Goal: Task Accomplishment & Management: Use online tool/utility

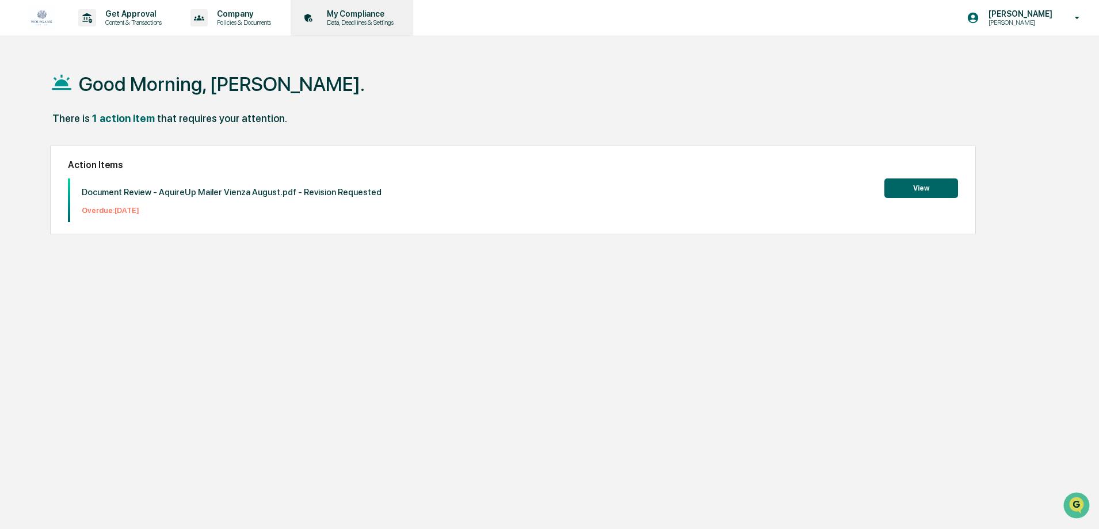
click at [392, 17] on p "My Compliance" at bounding box center [359, 13] width 82 height 9
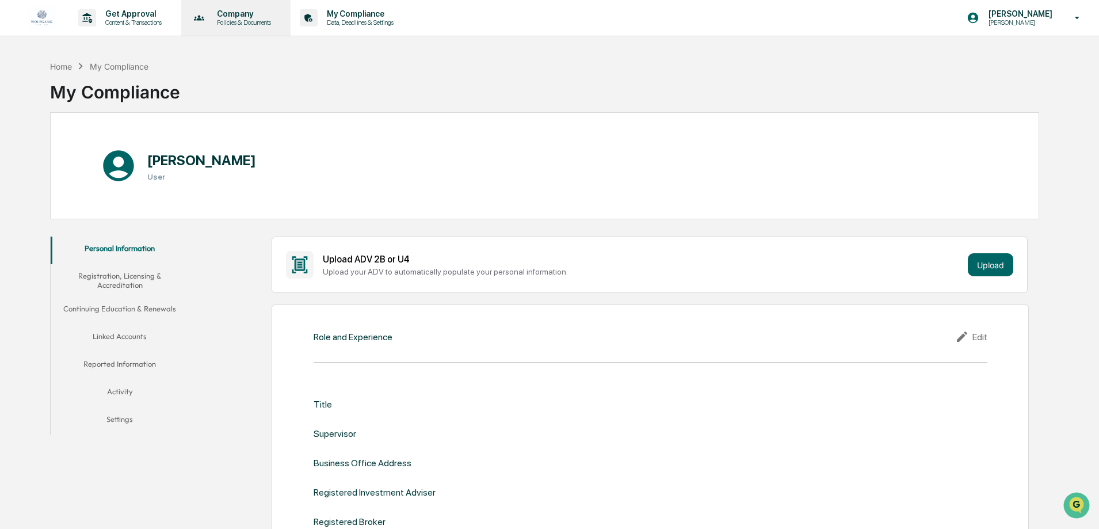
click at [227, 19] on p "Policies & Documents" at bounding box center [242, 22] width 69 height 8
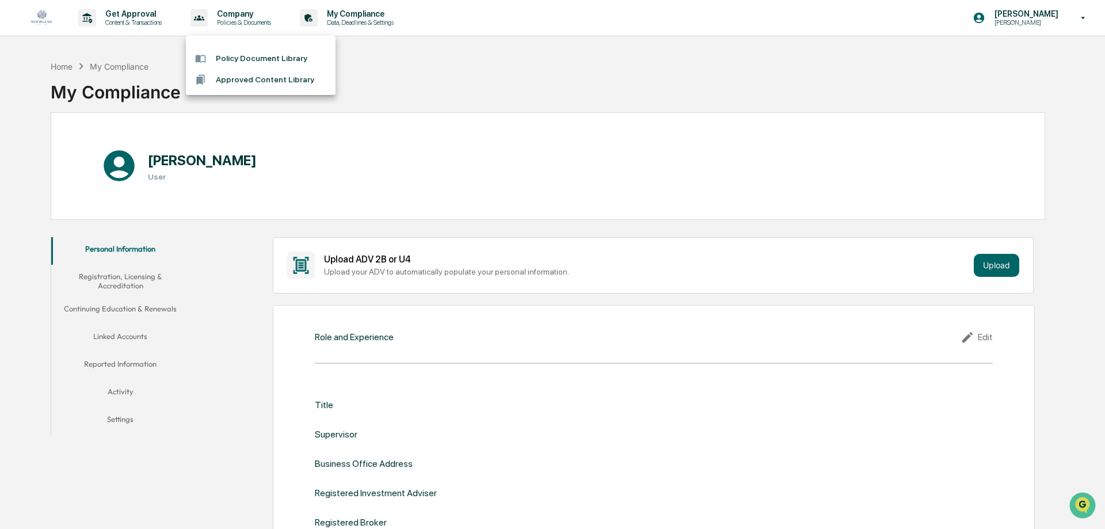
click at [220, 75] on li "Approved Content Library" at bounding box center [261, 79] width 150 height 21
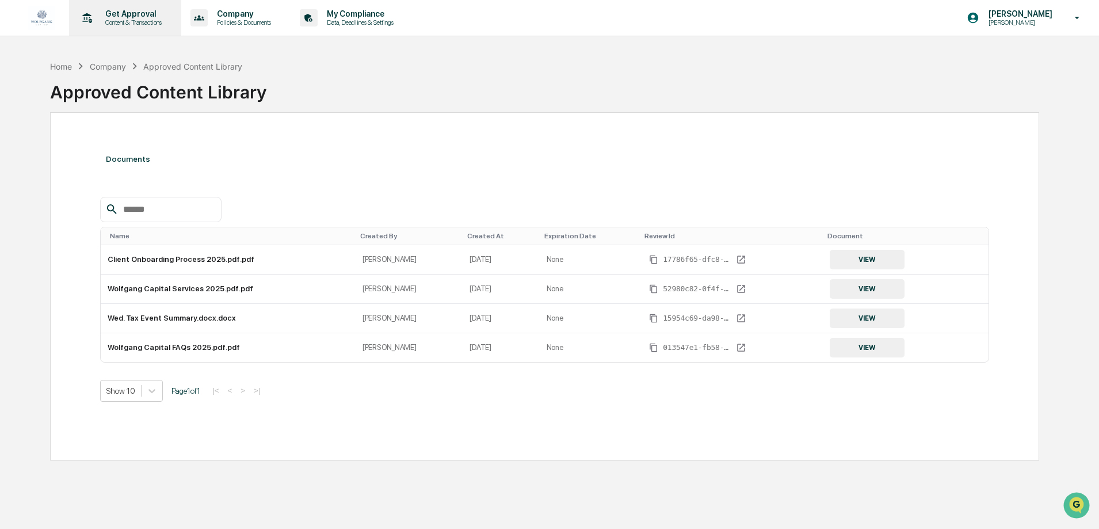
click at [120, 9] on div "Get Approval Content & Transactions" at bounding box center [124, 18] width 101 height 36
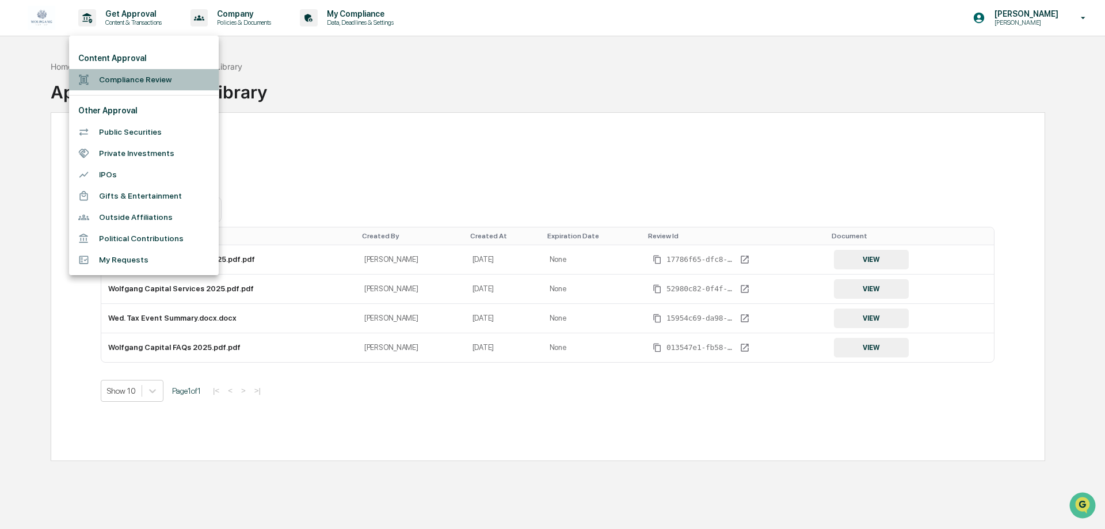
click at [139, 88] on li "Compliance Review" at bounding box center [144, 79] width 150 height 21
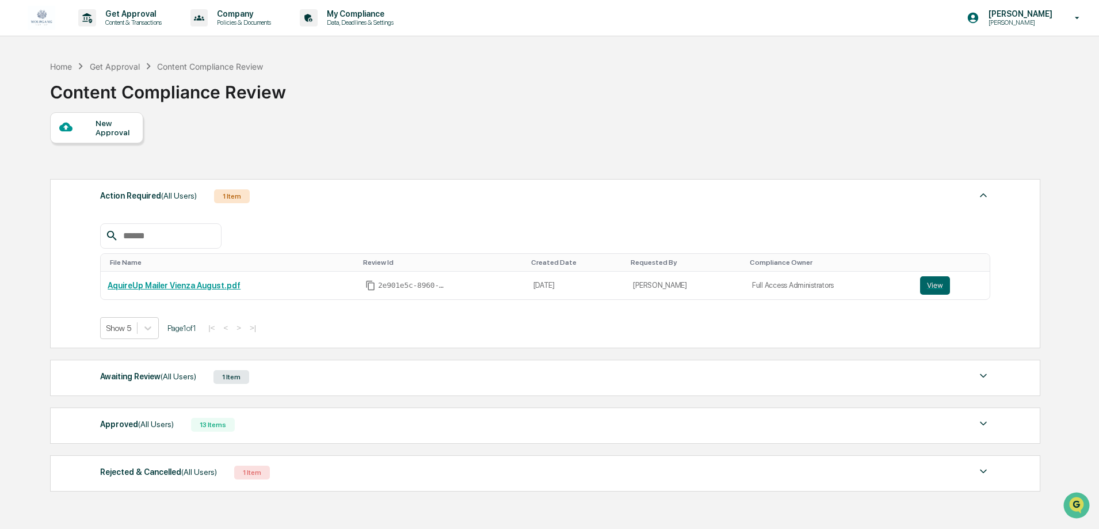
click at [194, 383] on div "Awaiting Review (All Users)" at bounding box center [148, 376] width 96 height 15
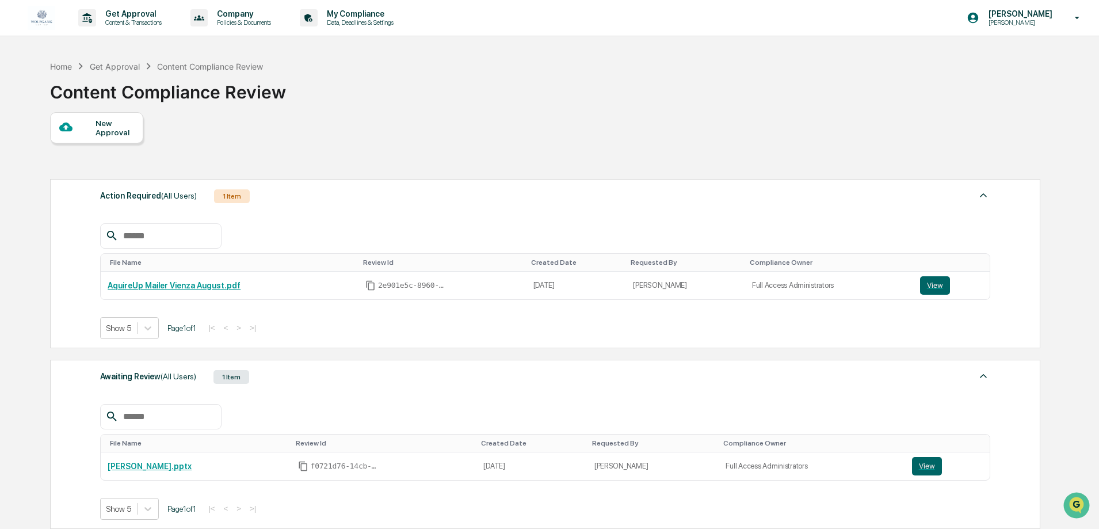
scroll to position [115, 0]
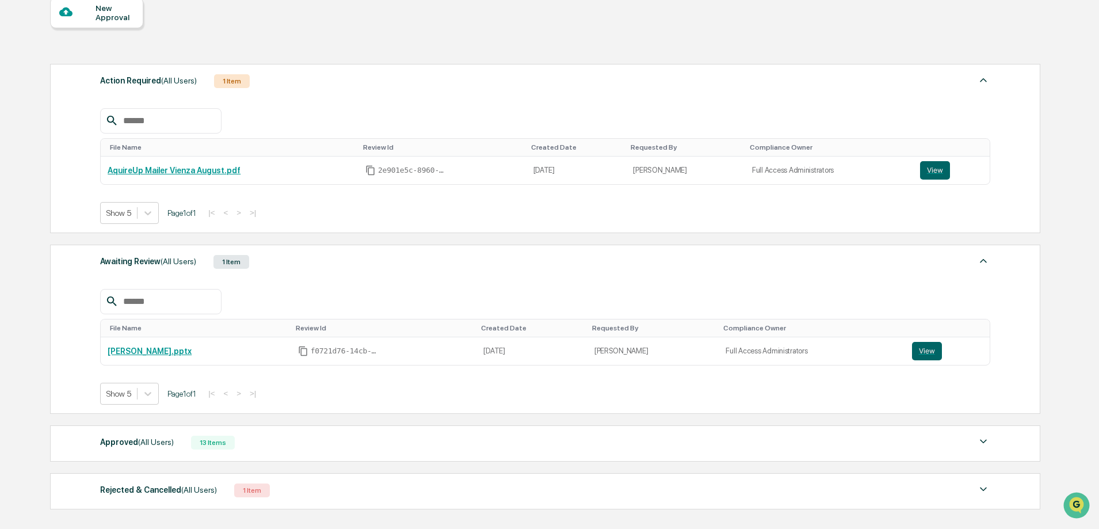
click at [233, 444] on div "Approved (All Users) 13 Items" at bounding box center [545, 442] width 890 height 16
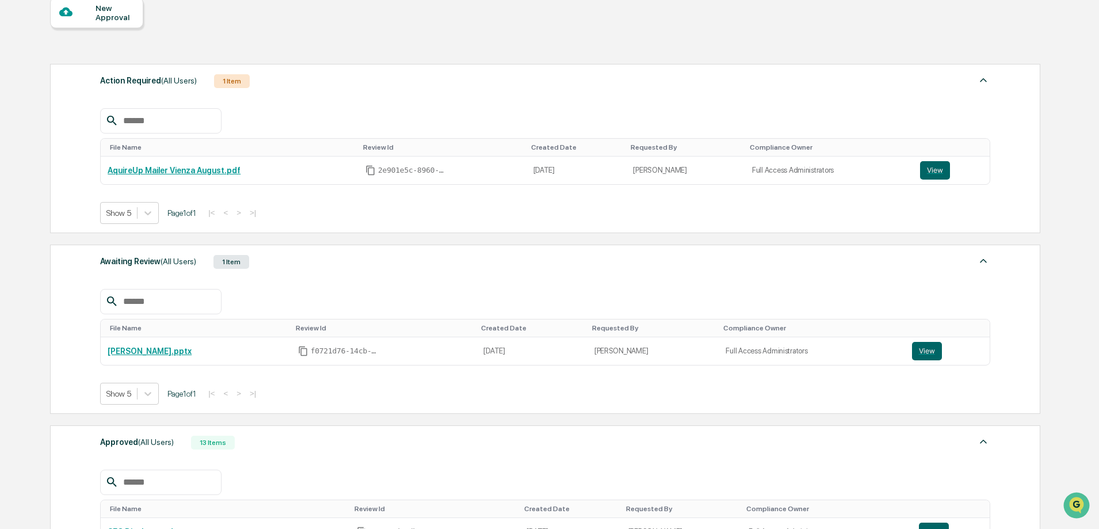
scroll to position [288, 0]
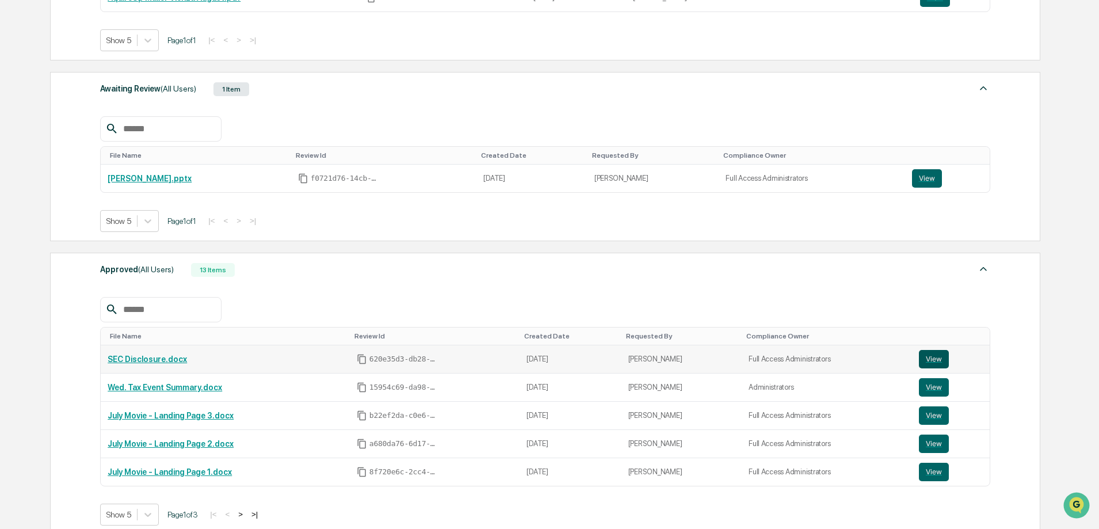
click at [926, 353] on button "View" at bounding box center [934, 359] width 30 height 18
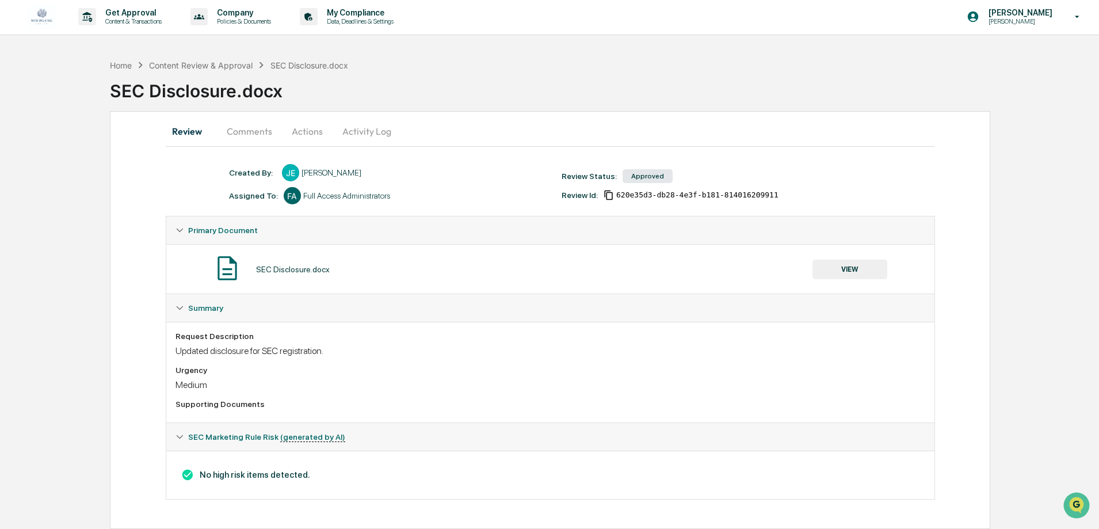
click at [856, 269] on button "VIEW" at bounding box center [849, 269] width 75 height 20
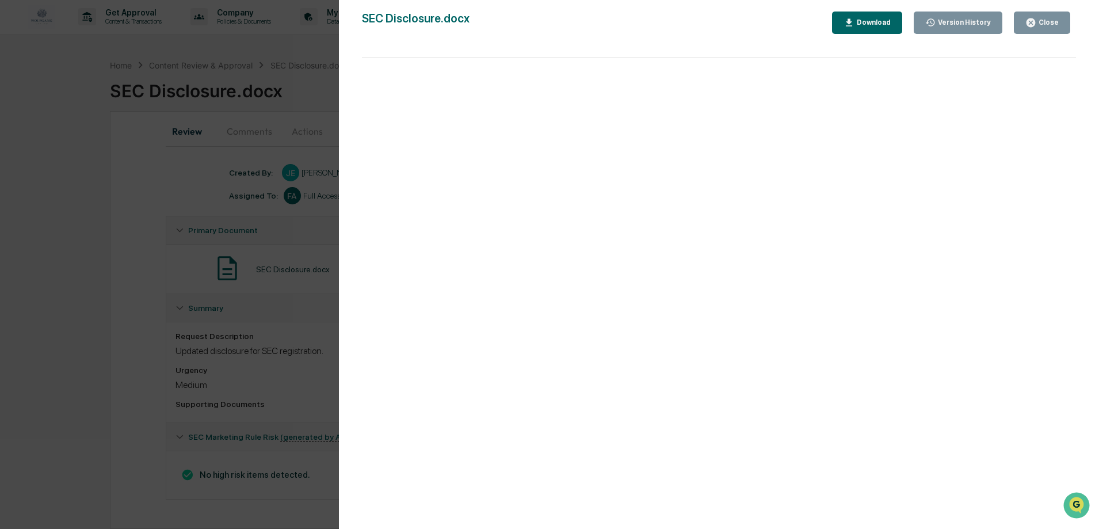
click at [883, 24] on div "Download" at bounding box center [872, 22] width 36 height 8
